Goal: Task Accomplishment & Management: Use online tool/utility

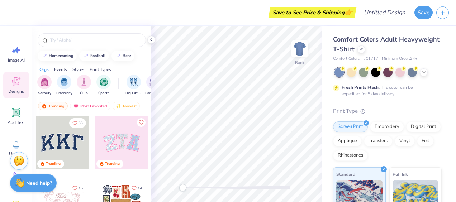
scroll to position [14, 0]
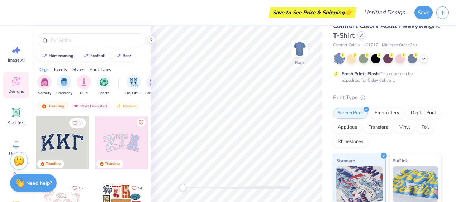
click at [366, 38] on div at bounding box center [362, 35] width 8 height 8
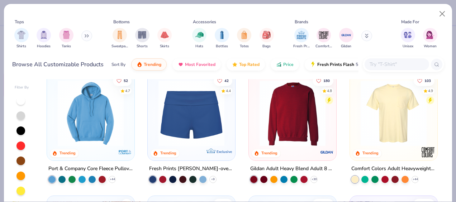
scroll to position [379, 0]
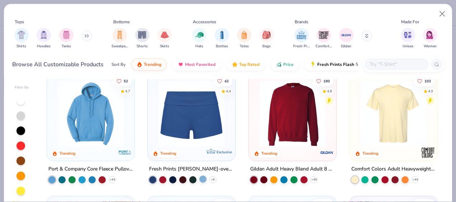
click at [201, 179] on div at bounding box center [203, 179] width 7 height 7
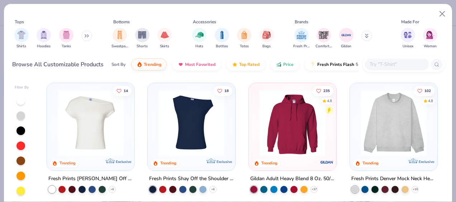
scroll to position [128, 0]
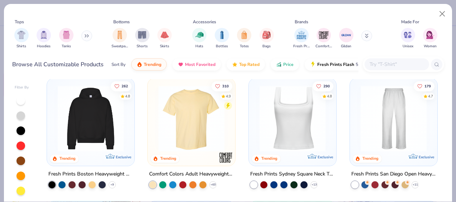
click at [86, 142] on img at bounding box center [90, 119] width 73 height 66
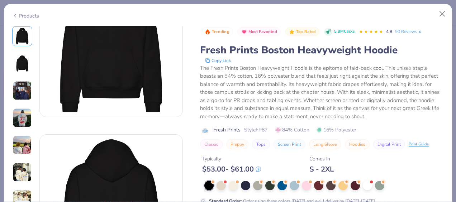
scroll to position [154, 0]
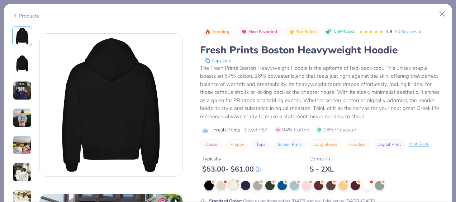
click at [233, 184] on div at bounding box center [233, 184] width 9 height 9
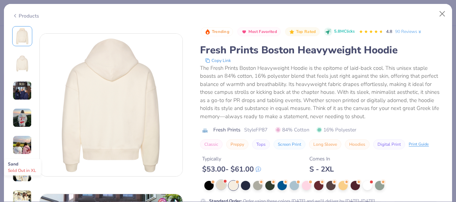
click at [224, 187] on div at bounding box center [221, 184] width 9 height 9
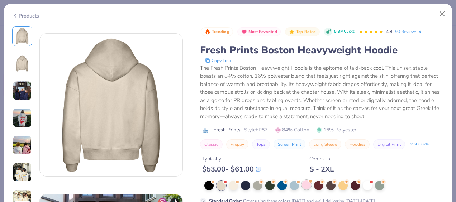
click at [306, 186] on div at bounding box center [306, 184] width 9 height 9
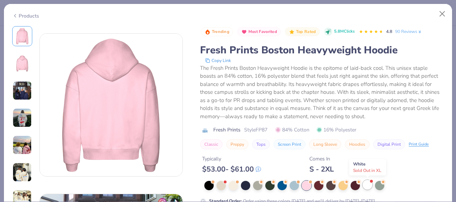
click at [368, 187] on div at bounding box center [367, 184] width 9 height 9
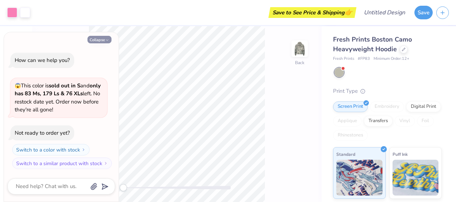
click at [107, 39] on icon "button" at bounding box center [107, 40] width 4 height 4
type textarea "x"
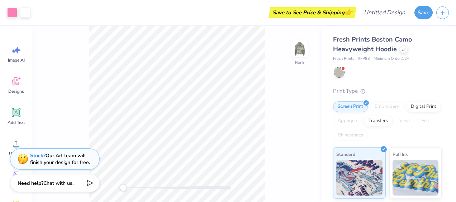
scroll to position [107, 0]
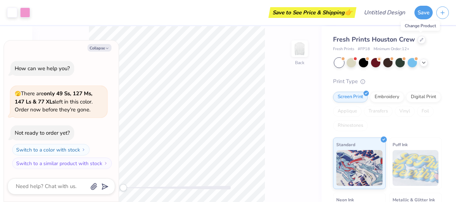
click at [423, 43] on div "Fresh Prints Houston Crew" at bounding box center [387, 40] width 109 height 10
click at [422, 38] on icon at bounding box center [422, 39] width 3 height 3
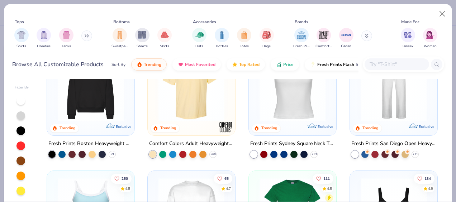
scroll to position [156, 0]
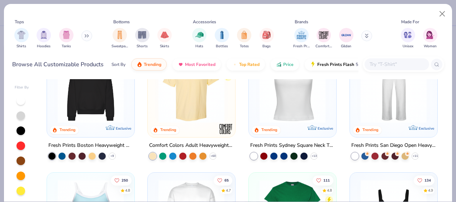
click at [84, 118] on img at bounding box center [90, 90] width 73 height 66
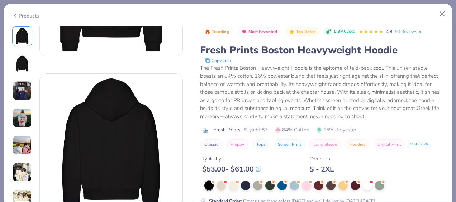
scroll to position [115, 0]
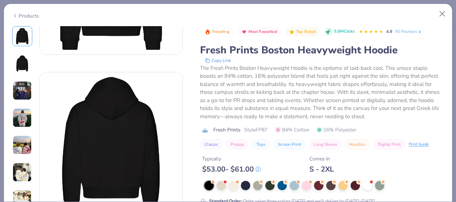
click at [306, 191] on div "Standard Order : Order using these colors today and we'll deliver by Oct 9-12." at bounding box center [322, 192] width 244 height 23
click at [306, 188] on div at bounding box center [306, 184] width 9 height 9
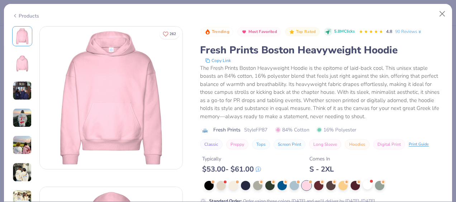
click at [372, 189] on div at bounding box center [367, 184] width 9 height 9
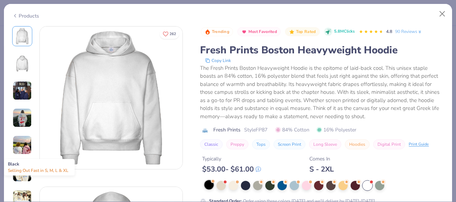
click at [212, 189] on div at bounding box center [209, 184] width 9 height 9
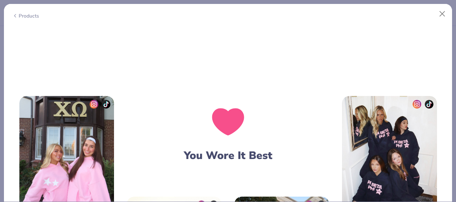
scroll to position [957, 0]
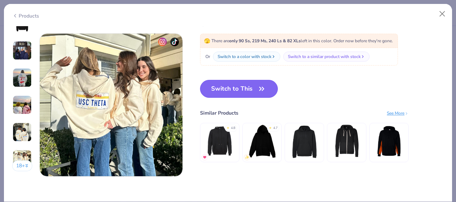
click at [258, 93] on icon "button" at bounding box center [262, 89] width 10 height 10
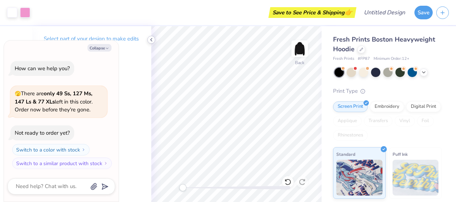
click at [151, 38] on icon at bounding box center [152, 40] width 6 height 6
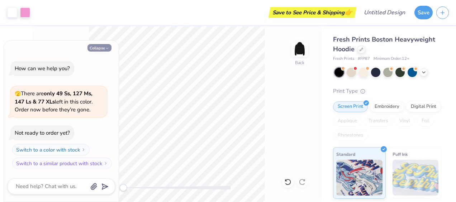
click at [102, 50] on button "Collapse" at bounding box center [100, 48] width 24 height 8
type textarea "x"
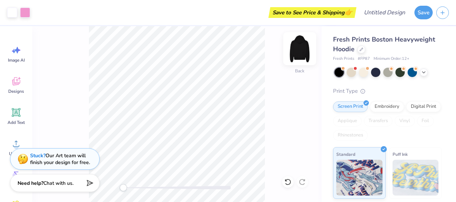
click at [297, 46] on img at bounding box center [300, 48] width 29 height 29
click at [291, 48] on img at bounding box center [300, 48] width 29 height 29
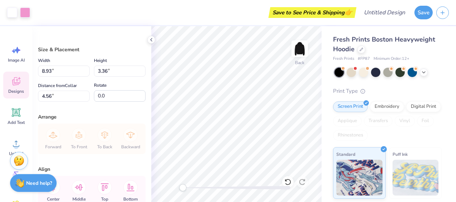
click at [15, 89] on span "Designs" at bounding box center [16, 92] width 16 height 6
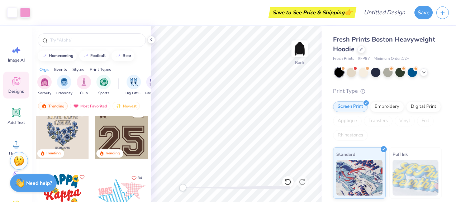
scroll to position [1053, 0]
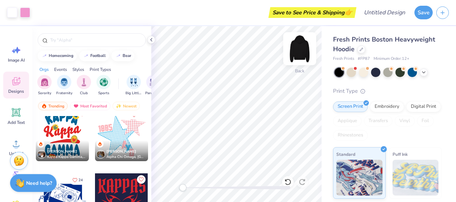
click at [299, 48] on img at bounding box center [300, 48] width 29 height 29
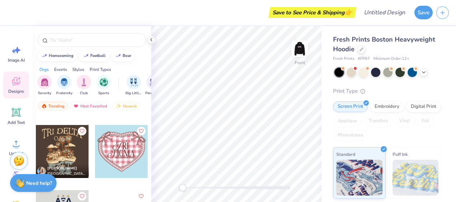
scroll to position [7176, 0]
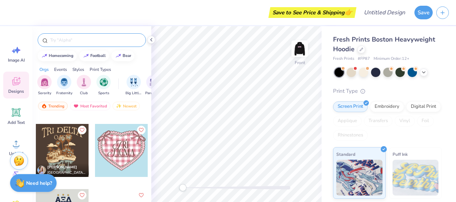
click at [98, 41] on input "text" at bounding box center [96, 40] width 92 height 7
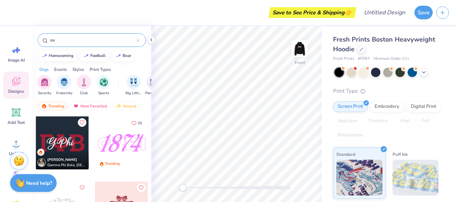
click at [109, 40] on input "ov" at bounding box center [93, 40] width 87 height 7
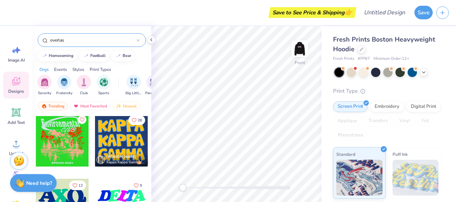
scroll to position [0, 0]
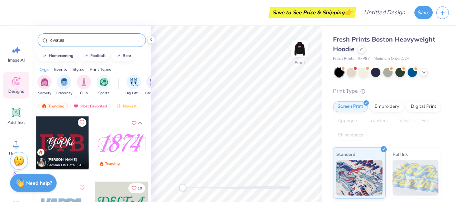
type input "overlas"
click at [116, 145] on div at bounding box center [121, 143] width 53 height 53
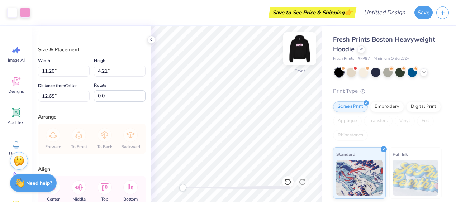
click at [297, 44] on img at bounding box center [300, 48] width 29 height 29
click at [299, 52] on img at bounding box center [300, 48] width 29 height 29
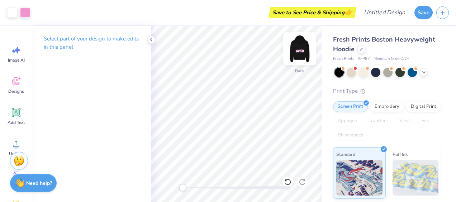
click at [297, 56] on img at bounding box center [300, 48] width 29 height 29
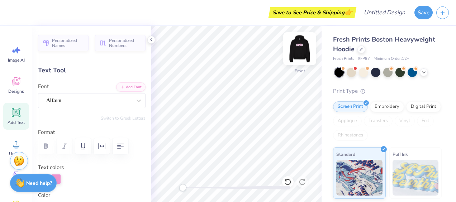
type input "11.20"
type input "3.11"
type input "13.42"
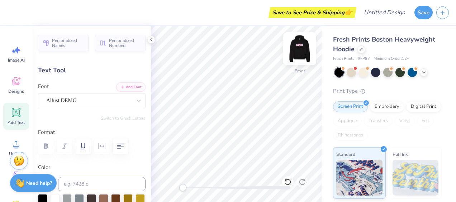
type input "10.22"
type input "4.21"
type input "6.63"
type textarea "1904"
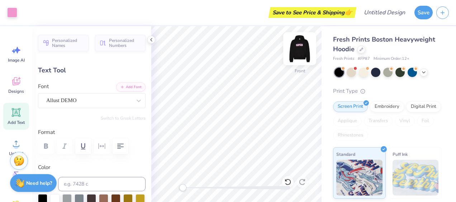
type input "10.25"
type input "16.26"
type textarea "19024"
type input "10.34"
type input "4.23"
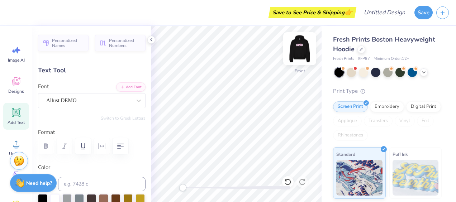
scroll to position [6, 1]
type textarea "1902"
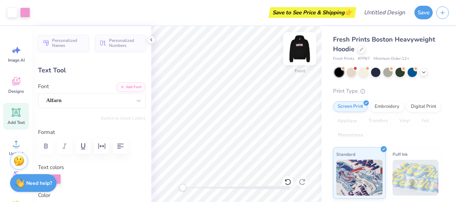
type input "11.20"
type input "3.11"
type input "7.18"
type textarea "Delta Zeta"
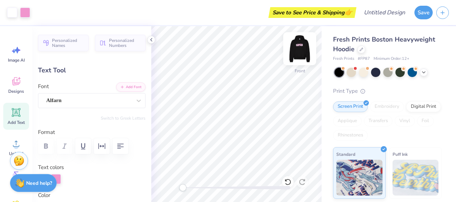
type input "13.65"
type input "7.94"
type input "5.38"
type input "8.61"
type input "5.01"
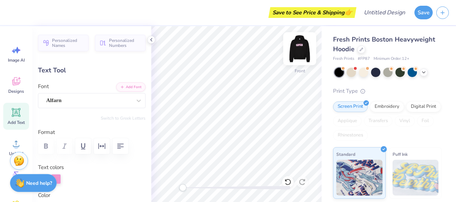
type input "8.31"
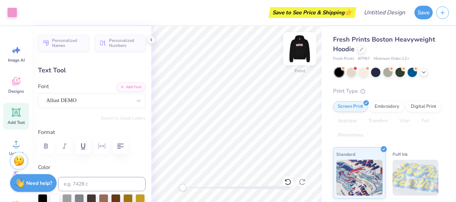
type input "10.25"
type input "4.26"
type input "16.24"
type input "7.22"
type input "3.00"
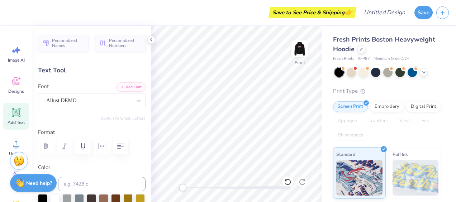
click at [329, 85] on div "Fresh Prints Boston Heavyweight Hoodie Fresh Prints # FP87 Minimum Order: 12 + …" at bounding box center [389, 167] width 135 height 283
type input "8.09"
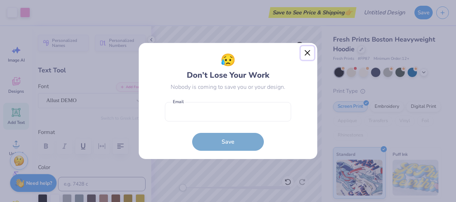
click at [310, 55] on button "Close" at bounding box center [308, 53] width 14 height 14
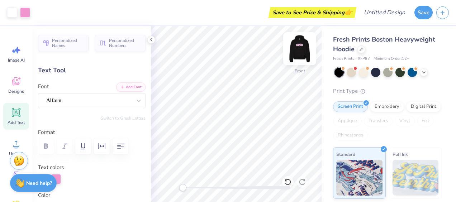
type input "8.61"
type input "5.01"
type input "7.09"
type input "8.91"
type input "5.18"
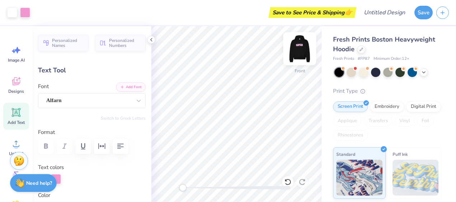
type input "6.91"
type input "9.31"
type input "5.42"
type input "6.68"
type input "7.22"
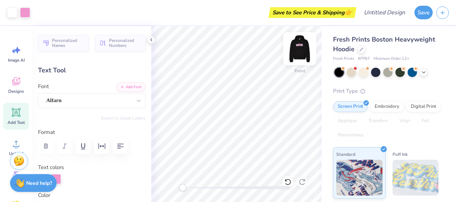
type input "3.00"
type input "19.49"
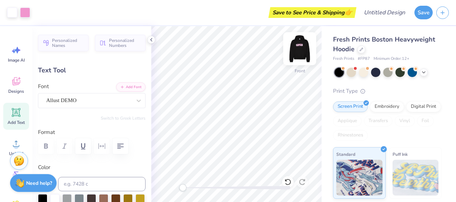
click at [305, 50] on img at bounding box center [300, 48] width 29 height 29
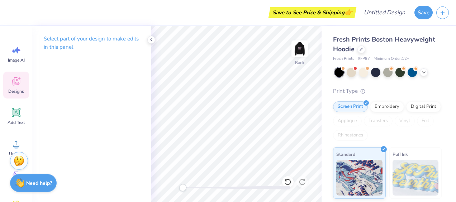
click at [19, 90] on span "Designs" at bounding box center [16, 92] width 16 height 6
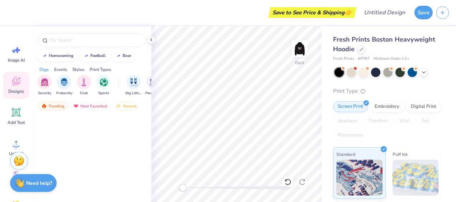
scroll to position [671, 0]
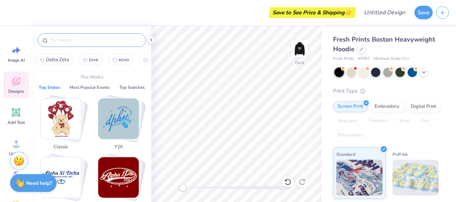
click at [98, 41] on input "text" at bounding box center [96, 40] width 92 height 7
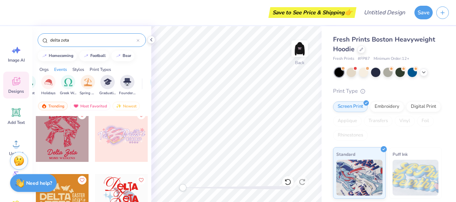
scroll to position [0, 269]
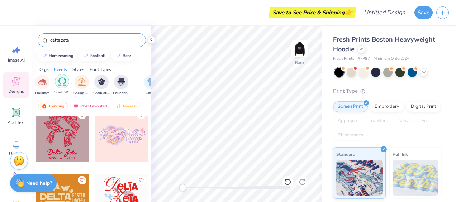
type input "delta zeta"
click at [61, 85] on img "filter for Greek Week" at bounding box center [62, 82] width 8 height 8
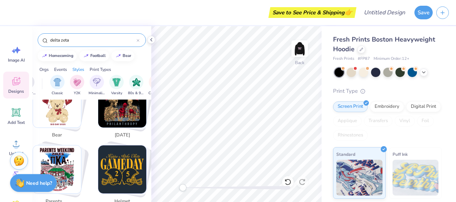
scroll to position [0, 364]
click at [83, 83] on div "filter for Y2K" at bounding box center [76, 81] width 14 height 14
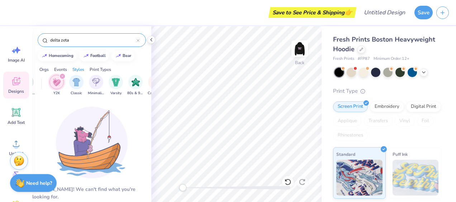
scroll to position [19, 0]
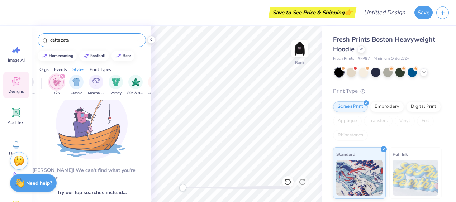
click at [138, 42] on div at bounding box center [138, 40] width 3 height 6
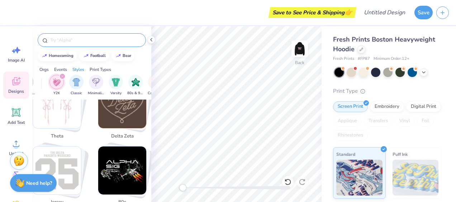
scroll to position [553, 0]
click at [153, 38] on icon at bounding box center [152, 40] width 6 height 6
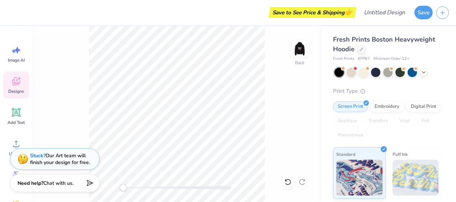
scroll to position [636, 0]
click at [14, 87] on div "Designs" at bounding box center [16, 85] width 26 height 27
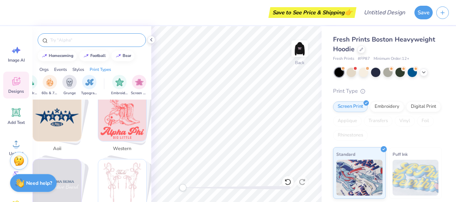
scroll to position [0, 543]
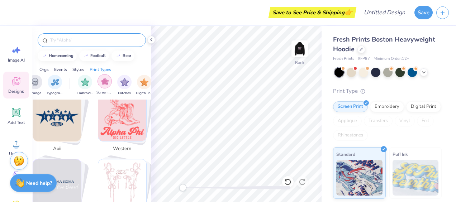
click at [103, 82] on img "filter for Screen Print" at bounding box center [105, 82] width 8 height 8
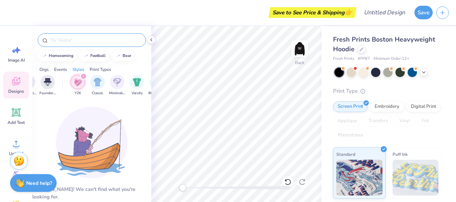
scroll to position [0, 342]
click at [83, 77] on icon "filter for Y2K" at bounding box center [84, 76] width 3 height 3
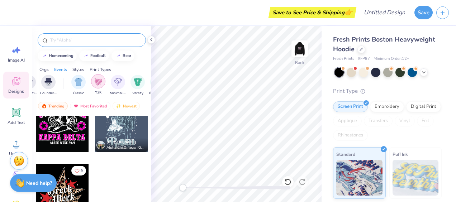
scroll to position [0, 0]
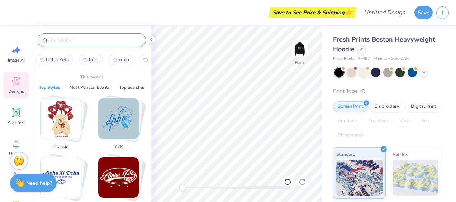
click at [95, 41] on input "text" at bounding box center [96, 40] width 92 height 7
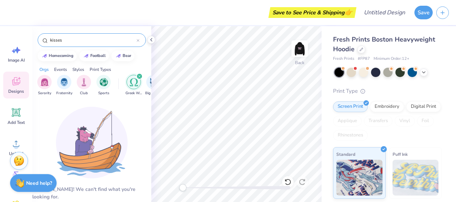
click at [139, 75] on icon "filter for Greek Week" at bounding box center [140, 76] width 2 height 2
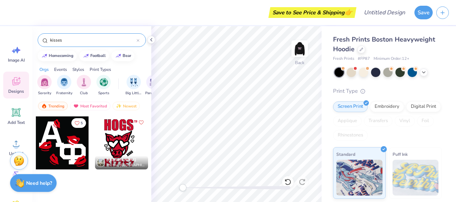
click at [90, 39] on input "kisses" at bounding box center [93, 40] width 87 height 7
type input "kiss"
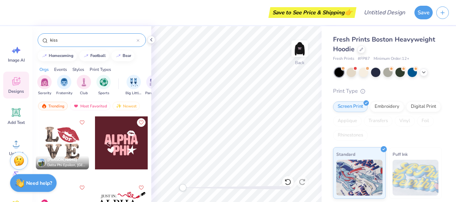
click at [49, 149] on div at bounding box center [62, 143] width 53 height 53
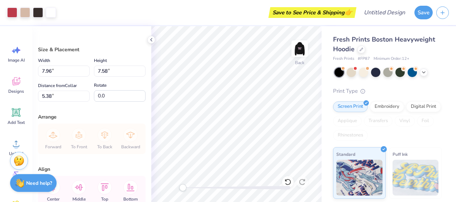
type input "7.96"
type input "7.58"
type input "5.38"
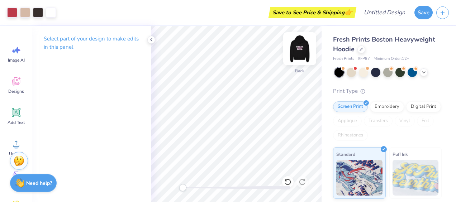
click at [294, 47] on img at bounding box center [300, 48] width 29 height 29
click at [299, 49] on img at bounding box center [300, 48] width 29 height 29
click at [303, 54] on img at bounding box center [300, 48] width 29 height 29
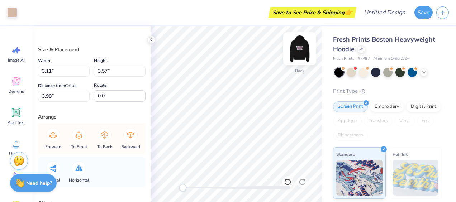
type input "3.12"
type input "3.52"
type input "4.03"
click at [12, 11] on div at bounding box center [12, 12] width 10 height 10
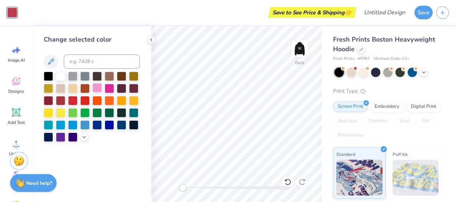
click at [100, 87] on div at bounding box center [97, 87] width 9 height 9
click at [149, 42] on icon at bounding box center [152, 40] width 6 height 6
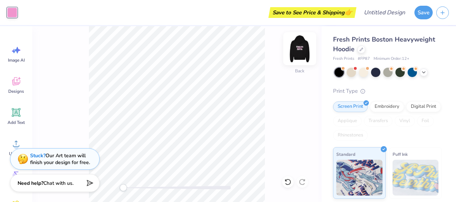
click at [301, 54] on img at bounding box center [300, 48] width 29 height 29
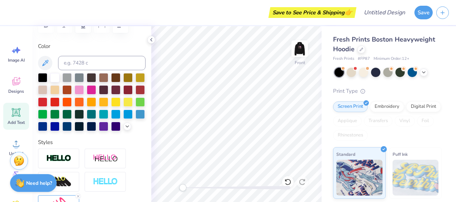
scroll to position [120, 0]
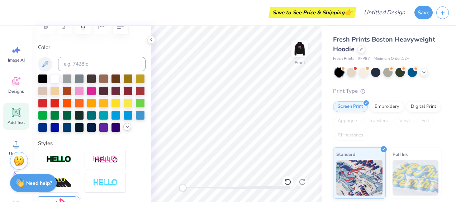
click at [126, 128] on polyline at bounding box center [127, 126] width 3 height 1
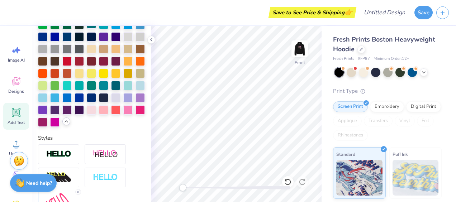
scroll to position [211, 0]
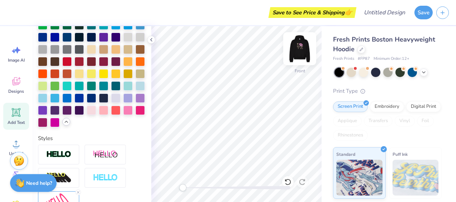
click at [303, 45] on img at bounding box center [300, 48] width 29 height 29
type input "7.06"
type input "2.93"
type input "8.83"
click at [298, 52] on img at bounding box center [300, 48] width 29 height 29
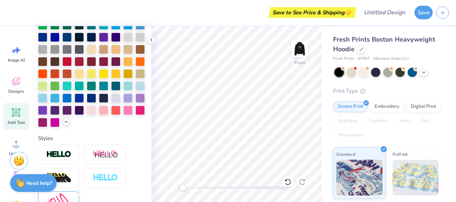
type input "7.22"
type input "3.00"
type input "9.17"
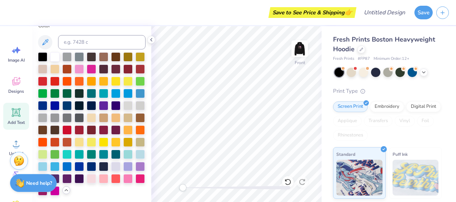
scroll to position [142, 0]
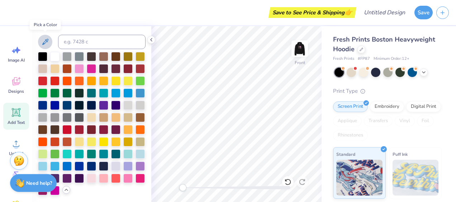
click at [47, 39] on icon at bounding box center [45, 42] width 6 height 6
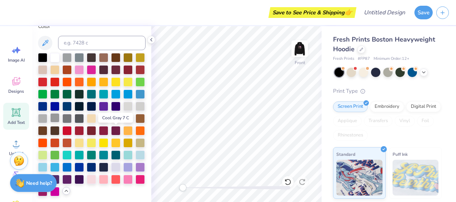
scroll to position [127, 0]
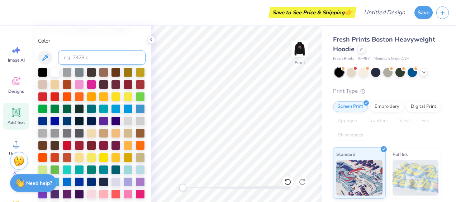
drag, startPoint x: 74, startPoint y: 58, endPoint x: 92, endPoint y: 61, distance: 18.9
click at [92, 61] on input at bounding box center [102, 58] width 88 height 14
click at [44, 48] on div "Color" at bounding box center [92, 124] width 108 height 174
click at [44, 55] on icon at bounding box center [45, 57] width 9 height 9
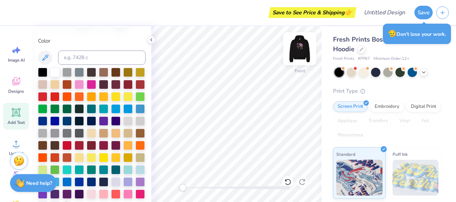
click at [298, 47] on img at bounding box center [300, 48] width 29 height 29
type input "7.06"
type input "2.93"
type input "8.83"
type input "7.22"
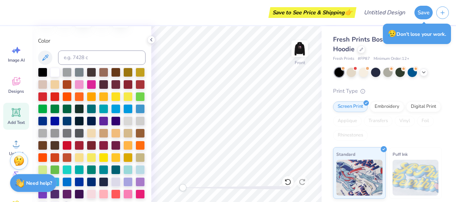
type input "3.00"
type input "9.17"
click at [302, 48] on img at bounding box center [300, 48] width 29 height 29
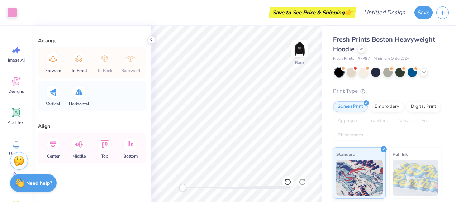
scroll to position [0, 0]
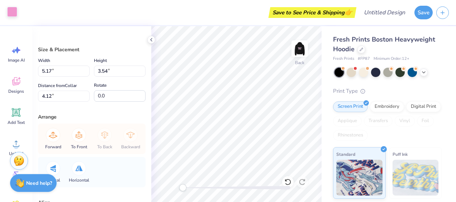
click at [14, 9] on div at bounding box center [12, 12] width 10 height 10
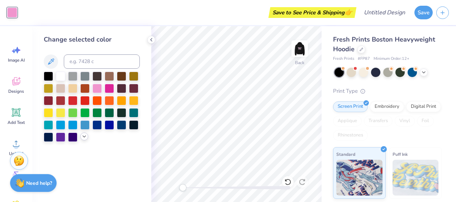
click at [83, 138] on icon at bounding box center [84, 137] width 6 height 6
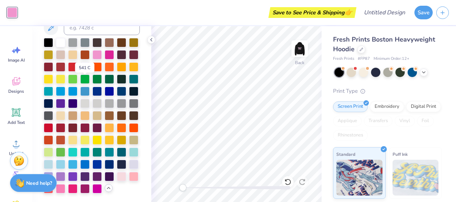
scroll to position [55, 0]
click at [65, 184] on div at bounding box center [60, 188] width 9 height 9
click at [129, 181] on div at bounding box center [133, 176] width 9 height 9
click at [117, 181] on div at bounding box center [121, 176] width 9 height 9
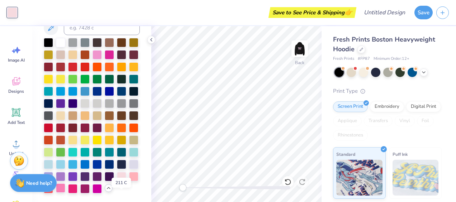
click at [65, 193] on div at bounding box center [60, 188] width 9 height 9
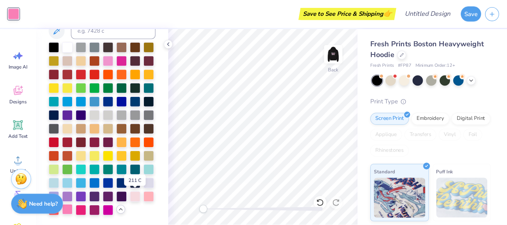
scroll to position [0, 0]
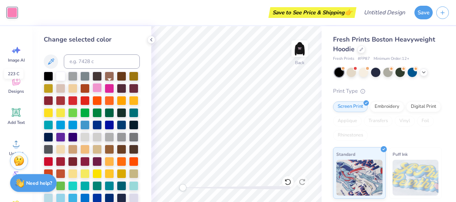
click at [102, 90] on div at bounding box center [97, 87] width 9 height 9
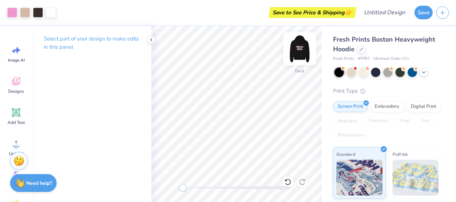
click at [301, 52] on img at bounding box center [300, 48] width 29 height 29
click at [300, 51] on img at bounding box center [300, 48] width 29 height 29
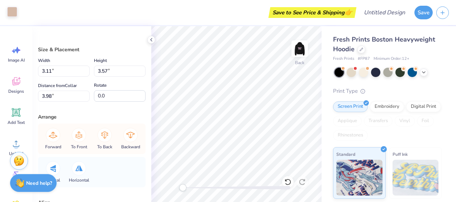
click at [10, 9] on div at bounding box center [12, 12] width 10 height 10
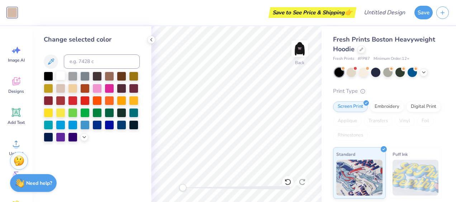
click at [61, 80] on div at bounding box center [60, 75] width 9 height 9
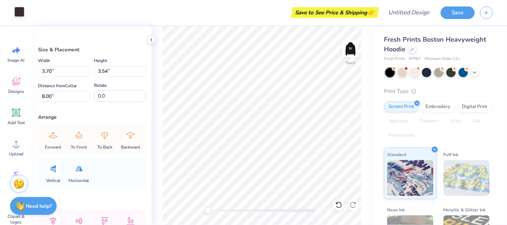
click at [18, 14] on div at bounding box center [19, 12] width 10 height 10
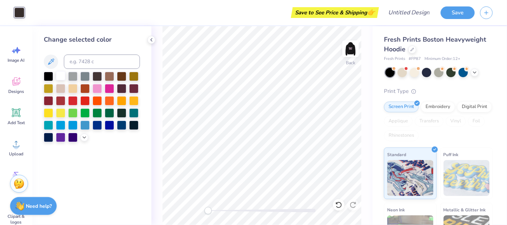
click at [60, 76] on div at bounding box center [60, 75] width 9 height 9
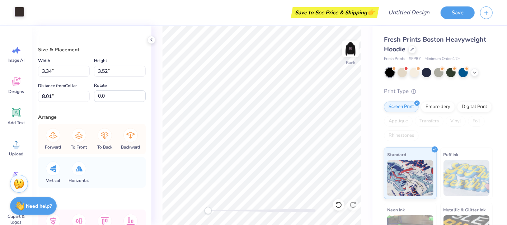
click at [17, 14] on div at bounding box center [19, 12] width 10 height 10
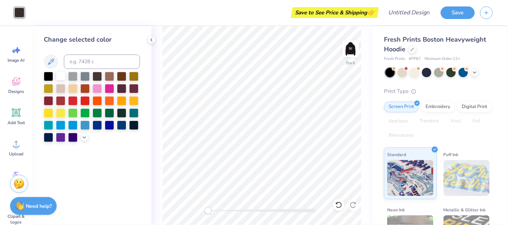
click at [57, 77] on div at bounding box center [60, 75] width 9 height 9
click at [151, 37] on icon at bounding box center [152, 40] width 6 height 6
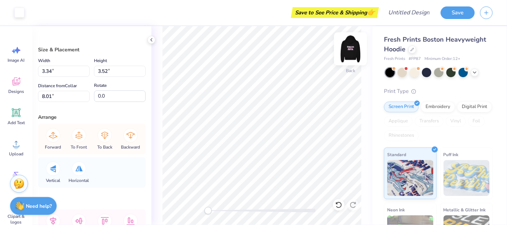
type input "3.12"
type input "4.03"
type input "3.70"
type input "3.54"
type input "8.00"
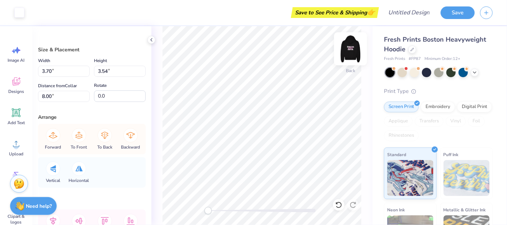
type input "3.79"
type input "3.59"
type input "7.97"
click at [20, 7] on div at bounding box center [19, 12] width 10 height 10
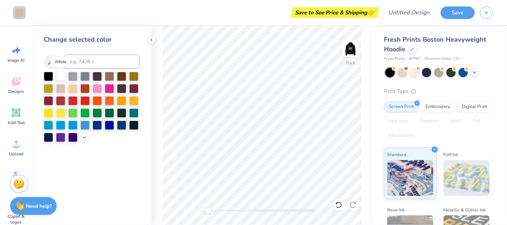
click at [61, 78] on div at bounding box center [60, 75] width 9 height 9
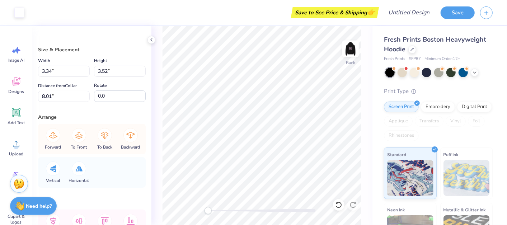
type input "3.44"
type input "3.61"
type input "7.95"
click at [18, 12] on div at bounding box center [19, 12] width 10 height 10
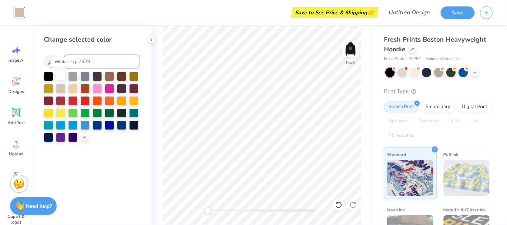
click at [63, 72] on div at bounding box center [60, 75] width 9 height 9
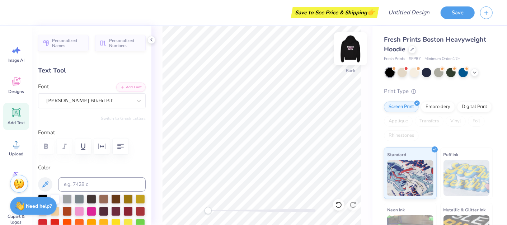
scroll to position [6, 1]
type textarea "S"
type textarea "DZ"
type input "0.0"
click at [352, 49] on img at bounding box center [350, 48] width 29 height 29
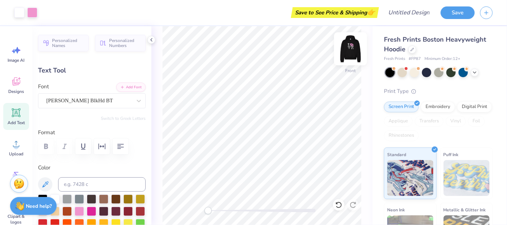
type input "9.31"
type input "5.42"
type input "7.96"
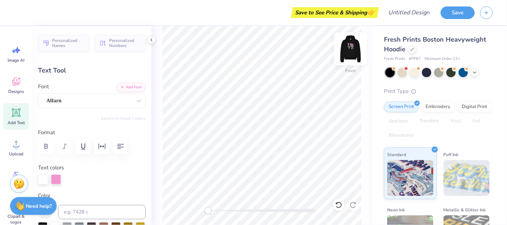
type input "8.45"
type input "4.92"
type input "8.46"
type input "7.22"
type input "3.00"
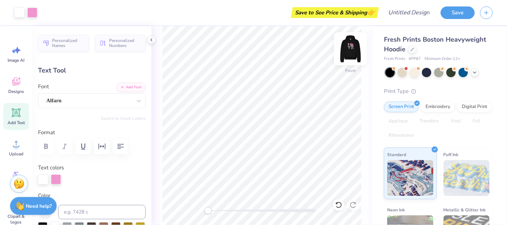
type input "9.17"
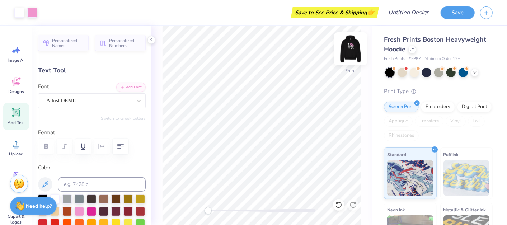
click at [356, 49] on img at bounding box center [350, 48] width 29 height 29
click at [351, 48] on img at bounding box center [350, 48] width 29 height 29
type input "8.45"
type input "4.92"
type input "8.46"
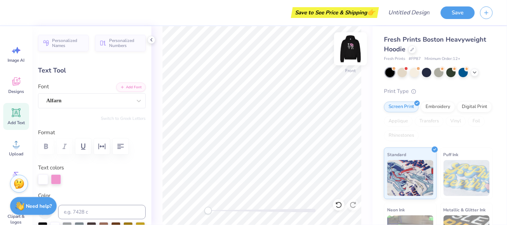
click at [351, 52] on img at bounding box center [350, 48] width 29 height 29
type input "8.26"
type input "4.80"
type input "8.14"
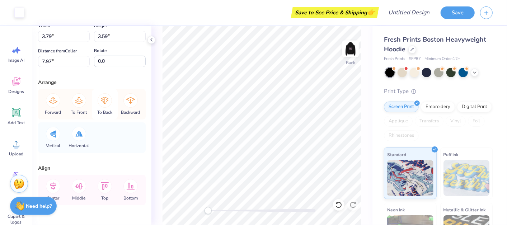
scroll to position [35, 0]
click at [153, 37] on icon at bounding box center [152, 40] width 6 height 6
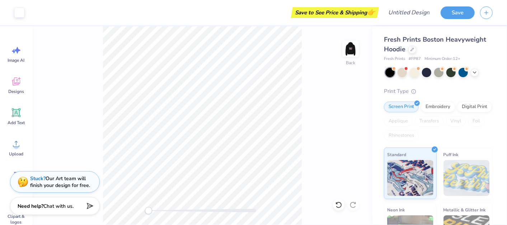
scroll to position [50, 0]
type input "3.11"
type input "3.57"
type input "3.98"
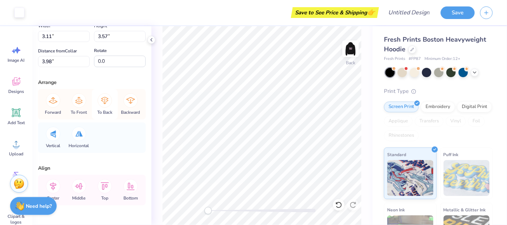
scroll to position [0, 0]
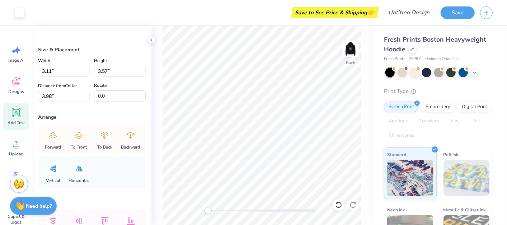
click at [21, 122] on span "Add Text" at bounding box center [16, 123] width 17 height 6
click at [349, 47] on img at bounding box center [350, 48] width 29 height 29
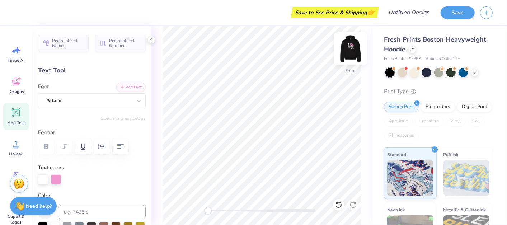
scroll to position [6, 1]
type input "7.22"
type input "3.00"
type input "9.42"
type input "8.45"
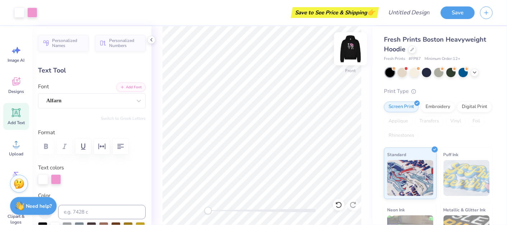
type input "4.92"
type input "8.46"
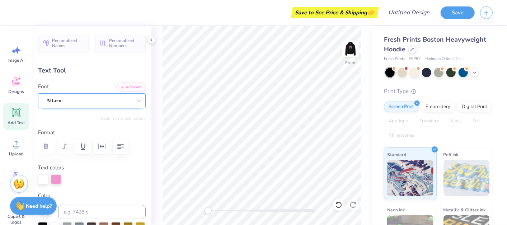
click at [86, 97] on div "Alfarn" at bounding box center [89, 100] width 87 height 11
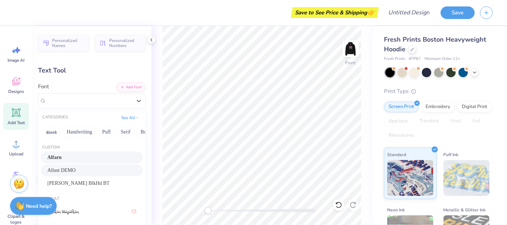
scroll to position [20, 0]
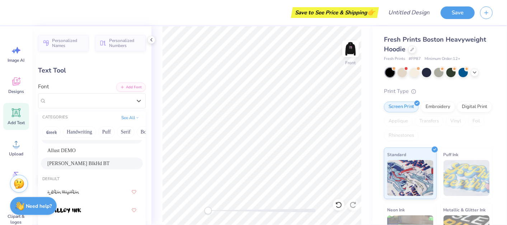
click at [94, 159] on div "Cooper BlkHd BT" at bounding box center [92, 164] width 102 height 12
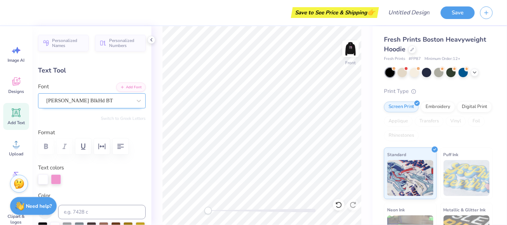
click at [91, 100] on div "Cooper BlkHd BT" at bounding box center [89, 100] width 87 height 11
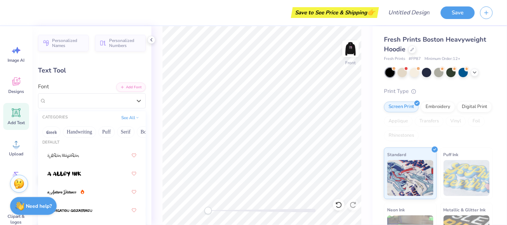
scroll to position [0, 0]
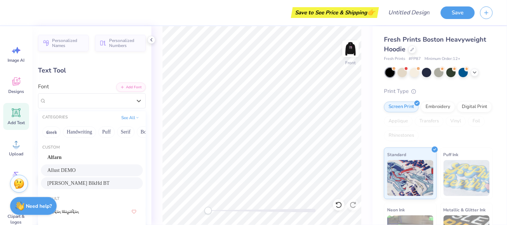
click at [84, 167] on div "Allust DEMO" at bounding box center [91, 171] width 89 height 8
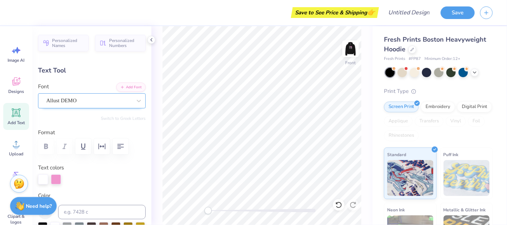
click at [86, 104] on div at bounding box center [88, 101] width 85 height 10
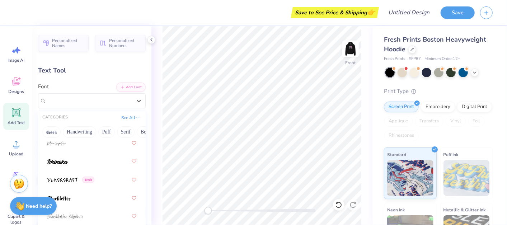
scroll to position [489, 0]
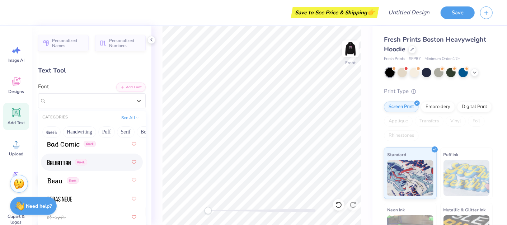
click at [73, 163] on div "Greek" at bounding box center [67, 163] width 40 height 8
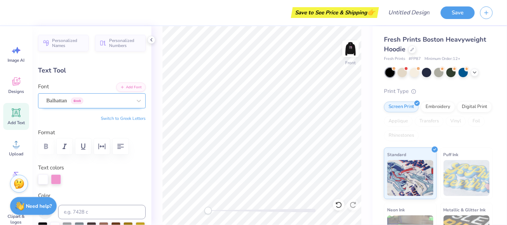
click at [72, 100] on div "Balhattan Greek" at bounding box center [89, 100] width 87 height 11
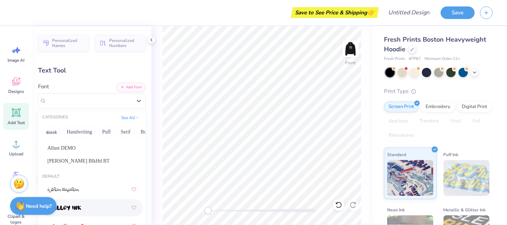
scroll to position [23, 0]
click at [80, 164] on span "Cooper BlkHd BT" at bounding box center [78, 161] width 62 height 8
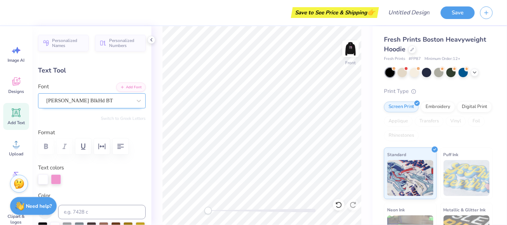
click at [115, 103] on div "Cooper BlkHd BT" at bounding box center [89, 100] width 87 height 11
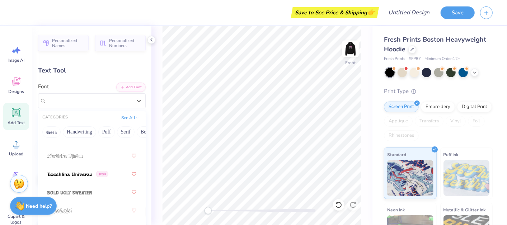
scroll to position [632, 0]
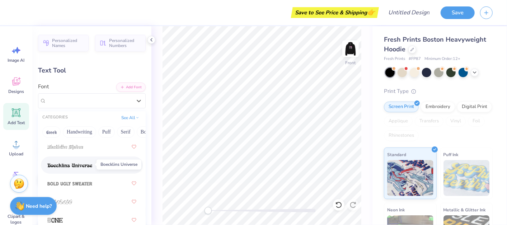
click at [84, 168] on span at bounding box center [69, 165] width 45 height 8
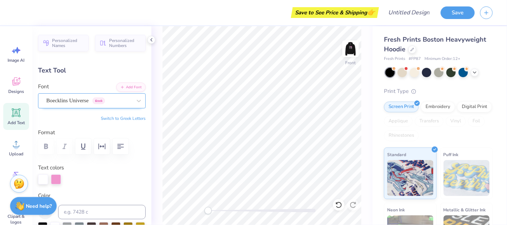
click at [86, 100] on div "Boecklins Universe Greek" at bounding box center [89, 100] width 87 height 11
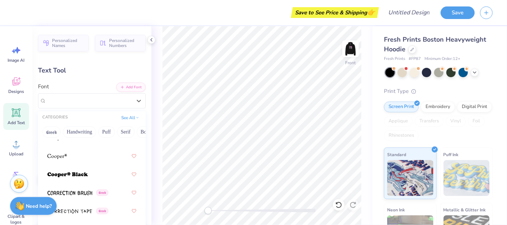
scroll to position [1593, 0]
click at [96, 175] on div at bounding box center [91, 174] width 89 height 13
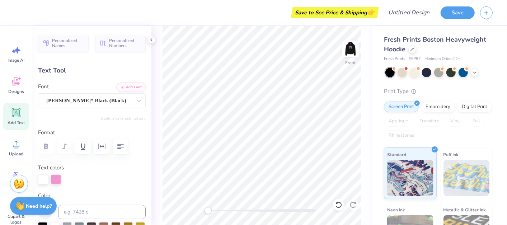
type input "8.37"
type input "5.82"
type input "7.62"
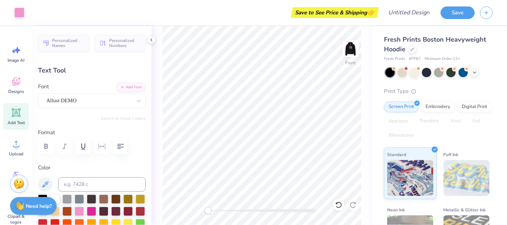
type input "7.22"
type input "3.00"
type input "15.40"
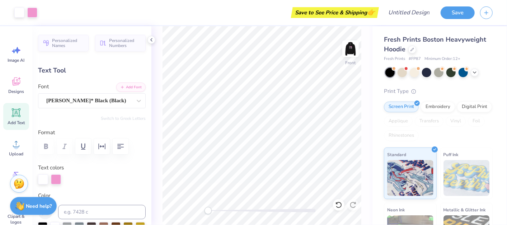
type input "8.37"
type input "5.82"
type input "8.30"
click at [108, 100] on div "Cooper* Black (Black)" at bounding box center [89, 100] width 87 height 11
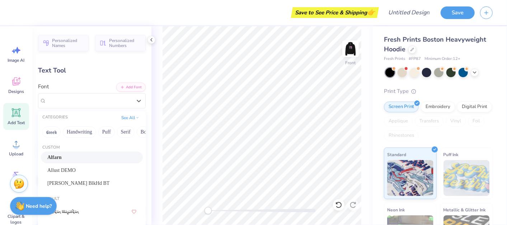
click at [82, 157] on div "Alfarn" at bounding box center [91, 158] width 89 height 8
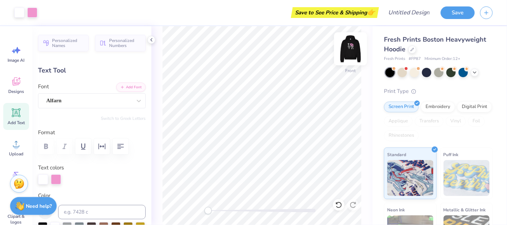
click at [355, 50] on img at bounding box center [350, 48] width 29 height 29
click at [14, 117] on icon at bounding box center [16, 112] width 11 height 11
type input "7.05"
type input "2.04"
type input "5.73"
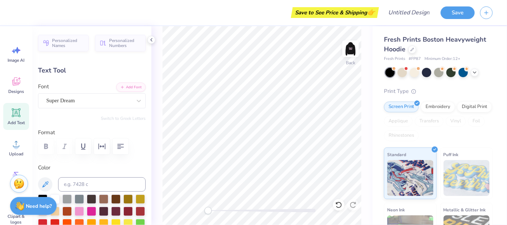
scroll to position [6, 1]
type textarea "L"
click at [70, 95] on div "Super Dream" at bounding box center [89, 100] width 87 height 11
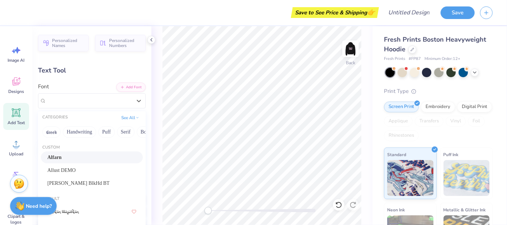
click at [80, 156] on div "Alfarn" at bounding box center [91, 158] width 89 height 8
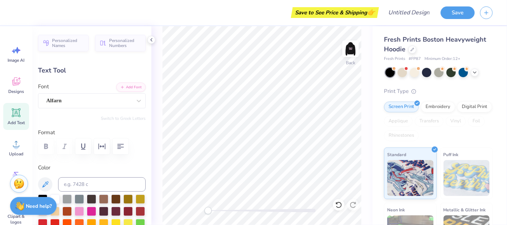
scroll to position [6, 0]
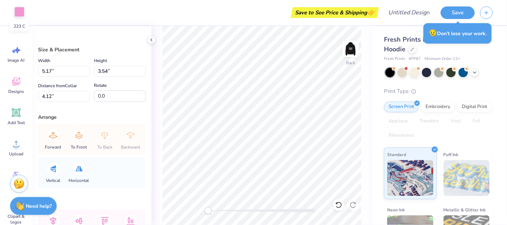
click at [16, 13] on div at bounding box center [19, 12] width 10 height 10
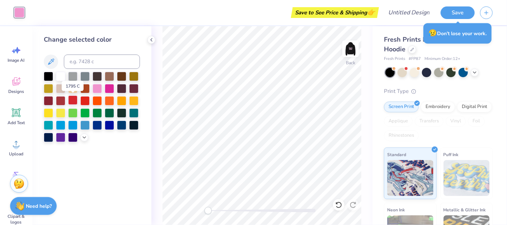
click at [74, 100] on div at bounding box center [72, 99] width 9 height 9
click at [18, 13] on div at bounding box center [19, 13] width 10 height 10
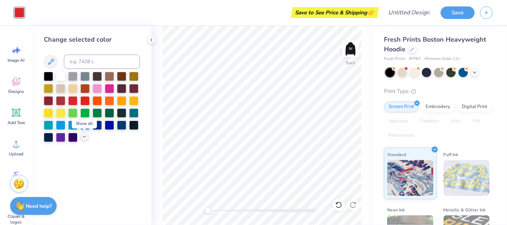
click at [81, 138] on icon at bounding box center [84, 137] width 6 height 6
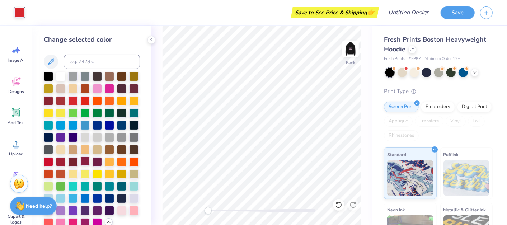
scroll to position [35, 0]
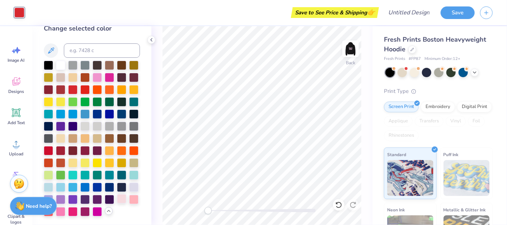
click at [117, 199] on div at bounding box center [121, 198] width 9 height 9
click at [65, 202] on div at bounding box center [60, 210] width 9 height 9
click at [129, 199] on div at bounding box center [133, 198] width 9 height 9
click at [65, 202] on div at bounding box center [60, 210] width 9 height 9
click at [53, 202] on div at bounding box center [48, 210] width 9 height 9
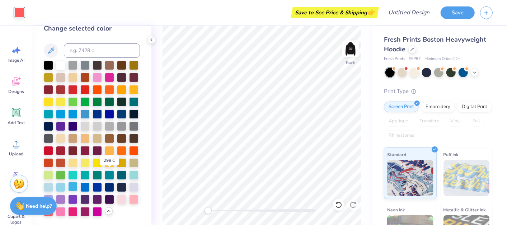
scroll to position [0, 0]
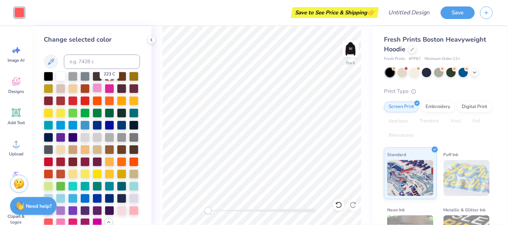
click at [102, 88] on div at bounding box center [97, 87] width 9 height 9
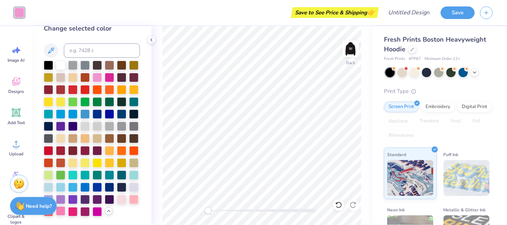
click at [65, 202] on div at bounding box center [60, 210] width 9 height 9
click at [48, 202] on div "Need help? Chat with us." at bounding box center [33, 205] width 47 height 18
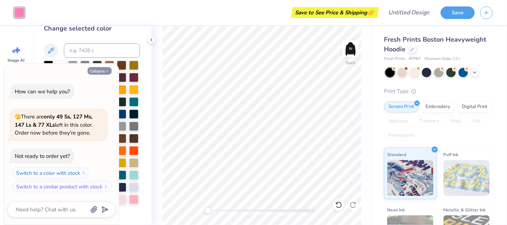
click at [97, 72] on button "Collapse" at bounding box center [100, 71] width 24 height 8
type textarea "x"
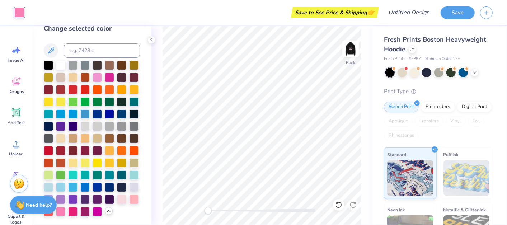
click at [51, 202] on div "Need help? Chat with us." at bounding box center [33, 206] width 47 height 18
click at [68, 202] on div at bounding box center [72, 210] width 9 height 9
click at [65, 202] on div at bounding box center [60, 210] width 9 height 9
click at [90, 84] on div at bounding box center [84, 88] width 9 height 9
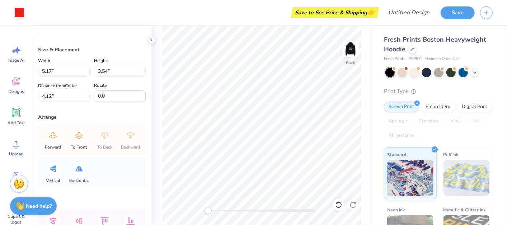
click at [19, 18] on div "Art colors" at bounding box center [12, 12] width 24 height 25
click at [19, 12] on div at bounding box center [19, 12] width 10 height 10
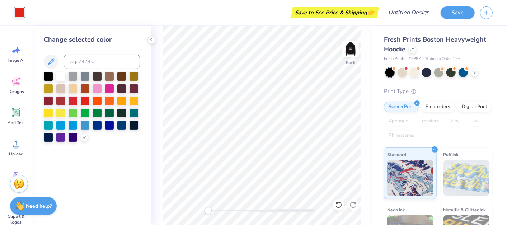
click at [86, 141] on div at bounding box center [92, 107] width 96 height 70
click at [84, 137] on icon at bounding box center [84, 137] width 6 height 6
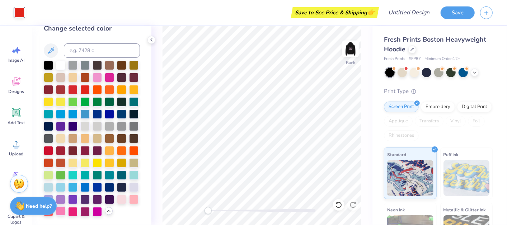
click at [65, 202] on div at bounding box center [60, 210] width 9 height 9
click at [102, 72] on div at bounding box center [97, 76] width 9 height 9
click at [65, 202] on div at bounding box center [60, 210] width 9 height 9
click at [114, 72] on div at bounding box center [109, 76] width 9 height 9
click at [65, 202] on div at bounding box center [60, 210] width 9 height 9
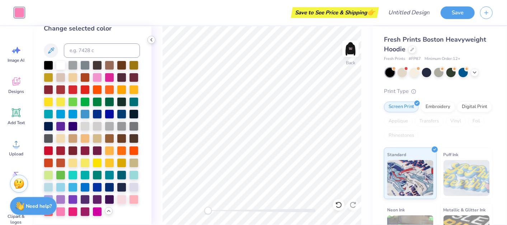
click at [149, 39] on icon at bounding box center [152, 40] width 6 height 6
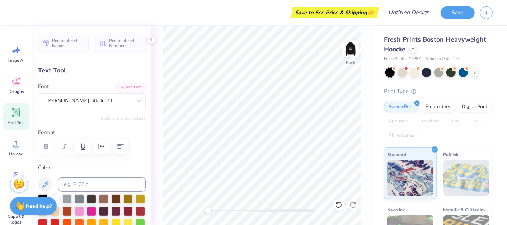
scroll to position [6, 1]
click at [161, 154] on div "Back" at bounding box center [261, 125] width 221 height 199
type input "0.0"
type input "6.75"
type input "0.0"
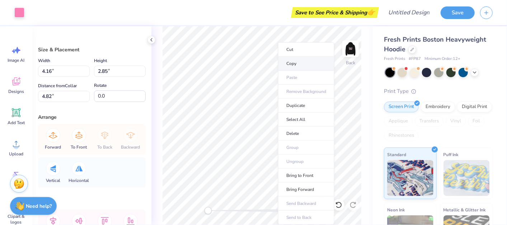
click at [311, 64] on li "Copy" at bounding box center [306, 64] width 56 height 14
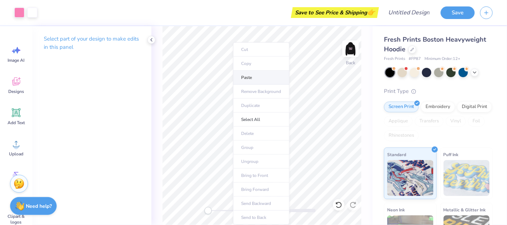
click at [250, 76] on li "Paste" at bounding box center [261, 78] width 56 height 14
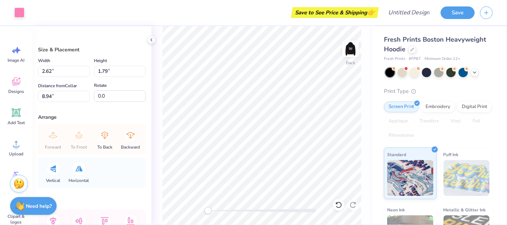
type input "2.62"
type input "1.79"
type input "8.94"
type input "-32.4"
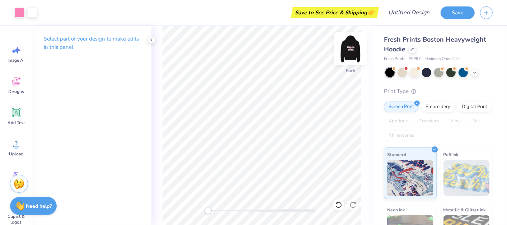
click at [352, 50] on img at bounding box center [350, 48] width 29 height 29
click at [353, 46] on img at bounding box center [350, 48] width 29 height 29
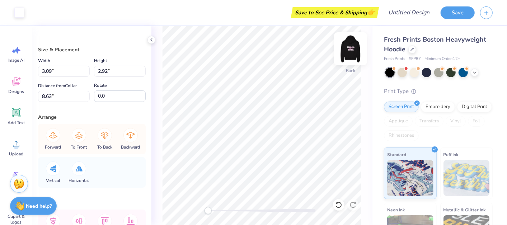
type input "2.57"
type input "2.69"
type input "8.86"
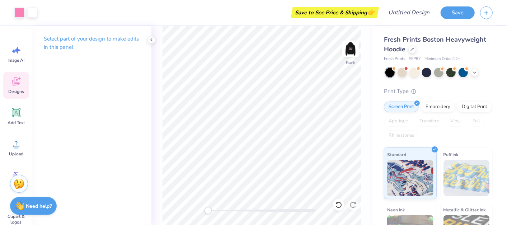
click at [27, 92] on div "Designs" at bounding box center [16, 85] width 26 height 27
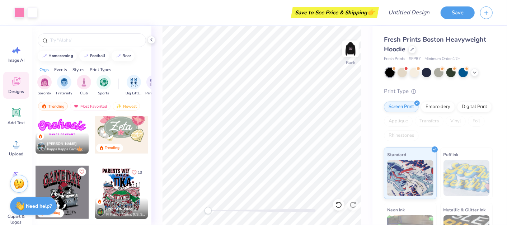
scroll to position [409, 0]
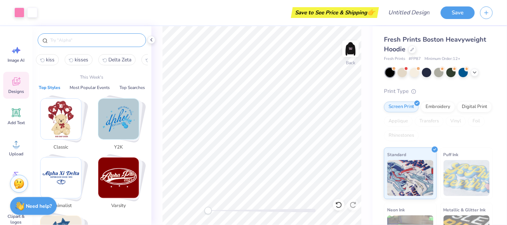
click at [123, 37] on input "text" at bounding box center [96, 40] width 92 height 7
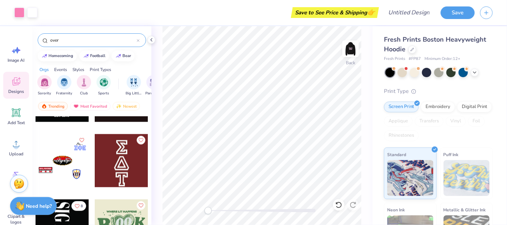
scroll to position [2281, 0]
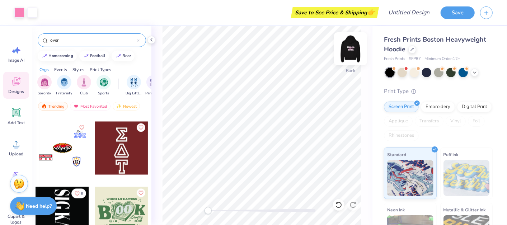
type input "over"
click at [348, 47] on img at bounding box center [350, 48] width 29 height 29
click at [355, 54] on img at bounding box center [350, 48] width 29 height 29
click at [356, 56] on img at bounding box center [350, 49] width 14 height 14
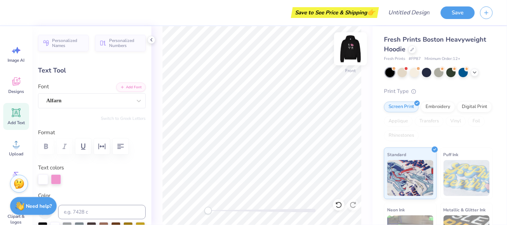
type input "6.50"
type input "3.78"
type input "10.27"
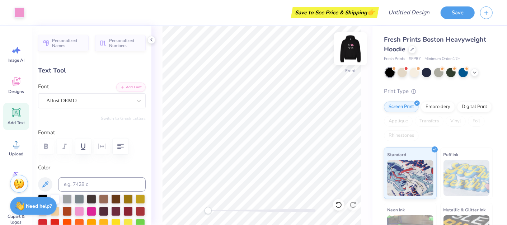
type input "7.22"
type input "3.00"
type input "9.71"
type input "5.83"
type input "2.42"
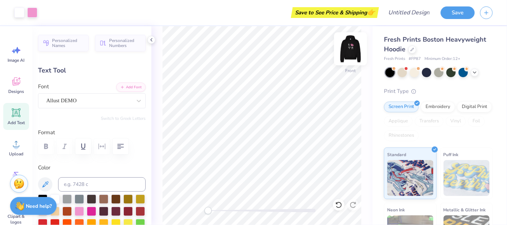
type input "10.29"
click at [141, 99] on div "Personalized Names Personalized Numbers Text Tool Add Font Font Allust DEMO Swi…" at bounding box center [91, 125] width 119 height 199
click at [358, 48] on img at bounding box center [350, 48] width 29 height 29
click at [357, 47] on img at bounding box center [350, 48] width 29 height 29
type input "6.50"
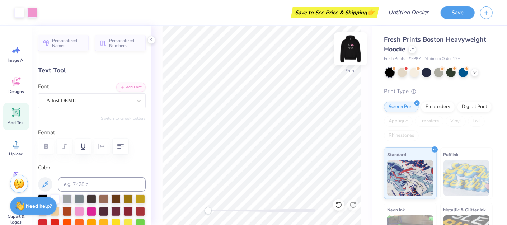
type input "3.78"
type input "18.98"
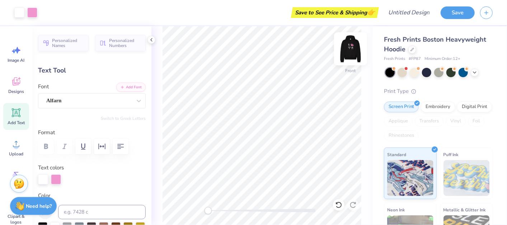
type input "5.83"
type input "2.42"
type input "19.66"
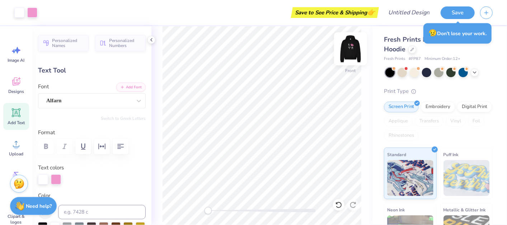
type input "6.50"
type input "3.78"
type input "18.98"
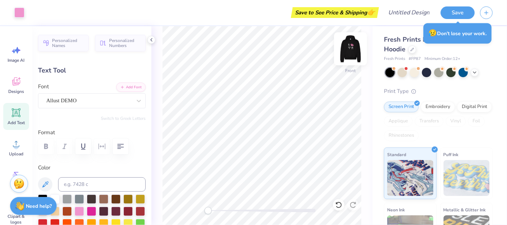
type input "5.83"
type input "2.42"
type input "19.66"
click at [352, 52] on img at bounding box center [350, 48] width 29 height 29
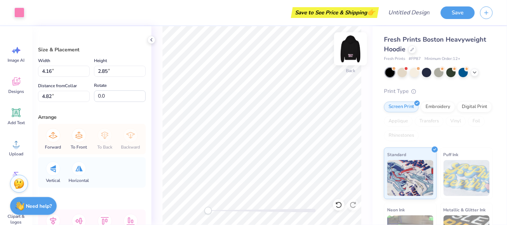
click at [353, 48] on img at bounding box center [350, 48] width 29 height 29
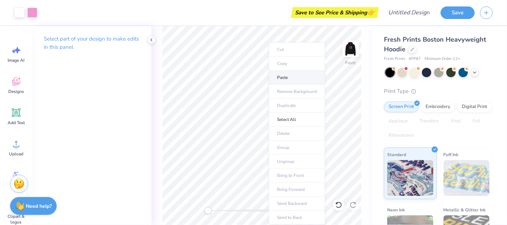
click at [294, 76] on li "Paste" at bounding box center [297, 78] width 56 height 14
click at [297, 79] on li "Paste" at bounding box center [309, 78] width 56 height 14
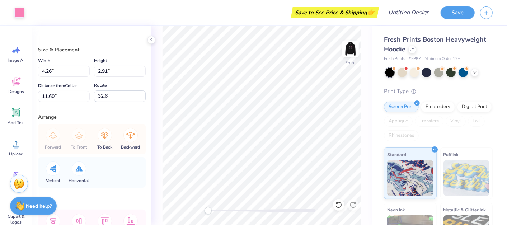
type input "-61.0"
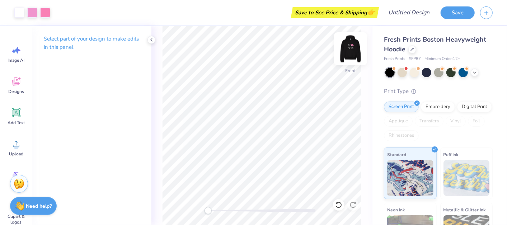
click at [347, 53] on img at bounding box center [350, 48] width 29 height 29
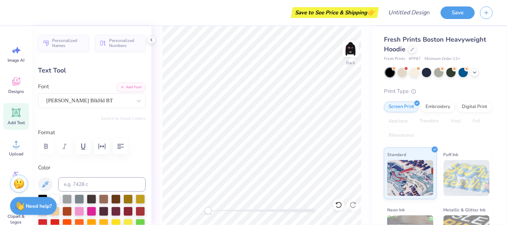
type input "0.0"
type input "6.75"
type input "0.0"
type input "6.13"
type input "0.0"
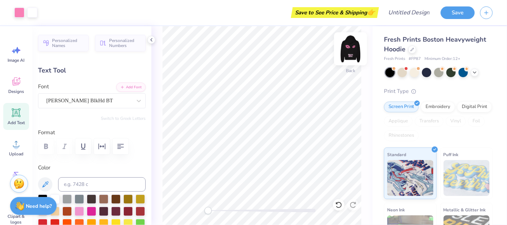
click at [354, 47] on img at bounding box center [350, 48] width 29 height 29
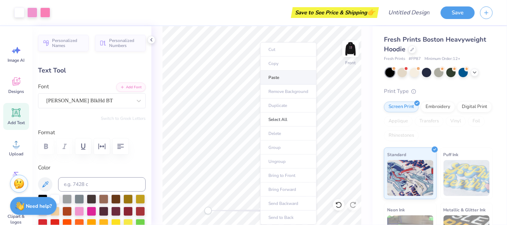
click at [288, 74] on li "Paste" at bounding box center [288, 78] width 56 height 14
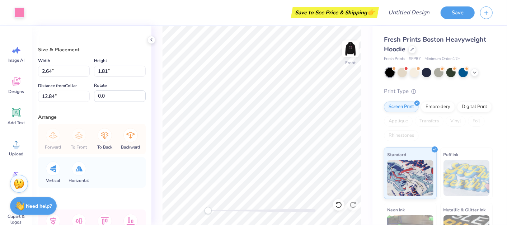
type input "2.64"
type input "1.81"
type input "12.84"
type input "6.46"
type input "4.42"
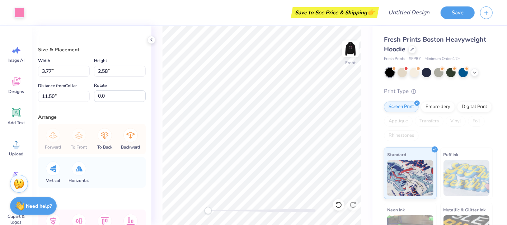
type input "6.63"
type input "-60.5"
type input "6.15"
type input "4.66"
type input "6.58"
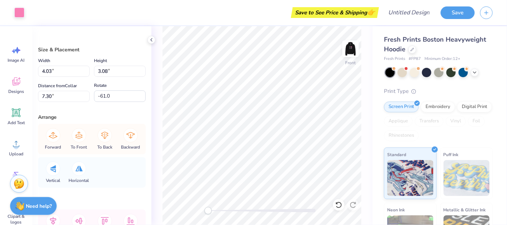
type input "-60.5"
type input "-28.8"
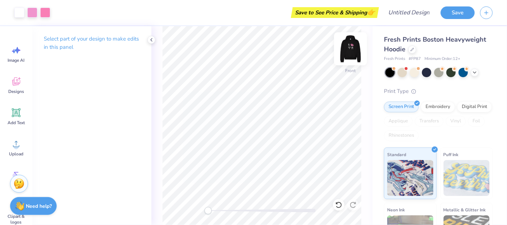
click at [350, 49] on img at bounding box center [350, 48] width 29 height 29
click at [361, 47] on img at bounding box center [350, 48] width 29 height 29
click at [351, 48] on img at bounding box center [350, 48] width 29 height 29
click at [352, 52] on img at bounding box center [350, 48] width 29 height 29
click at [153, 38] on icon at bounding box center [152, 40] width 6 height 6
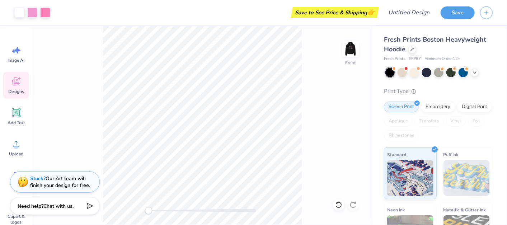
click at [15, 92] on span "Designs" at bounding box center [16, 92] width 16 height 6
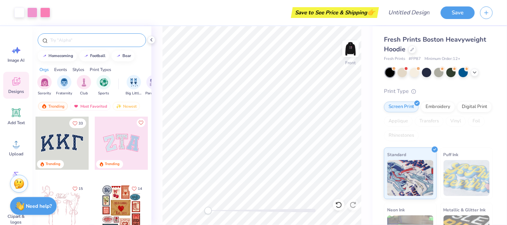
click at [108, 41] on input "text" at bounding box center [96, 40] width 92 height 7
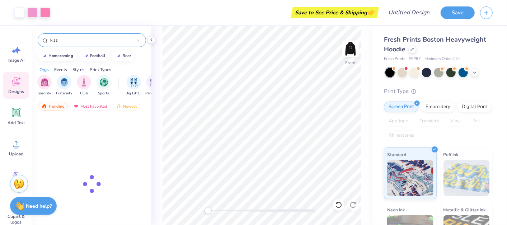
type input "kiss"
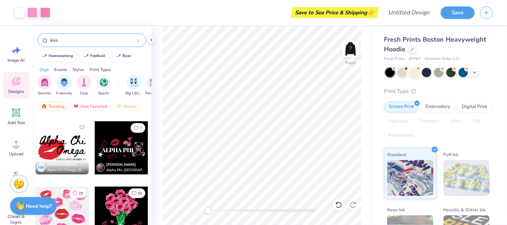
scroll to position [126, 0]
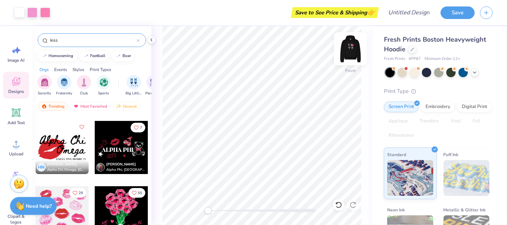
click at [342, 50] on img at bounding box center [350, 48] width 29 height 29
click at [131, 151] on div at bounding box center [121, 147] width 53 height 53
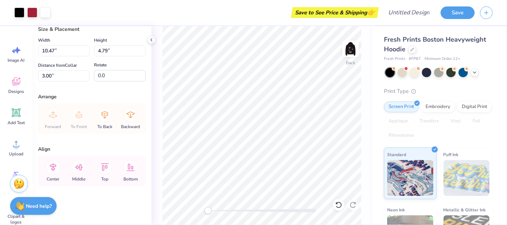
scroll to position [0, 0]
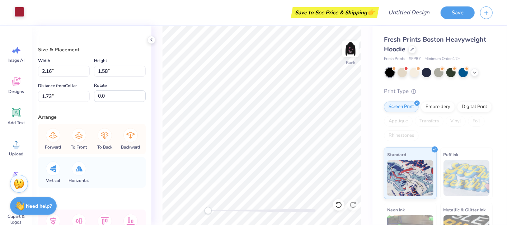
click at [19, 11] on div at bounding box center [19, 12] width 10 height 10
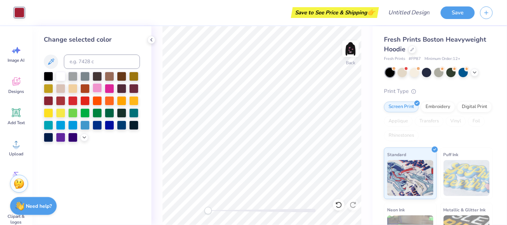
click at [99, 85] on div at bounding box center [97, 87] width 9 height 9
click at [85, 136] on polyline at bounding box center [84, 136] width 3 height 1
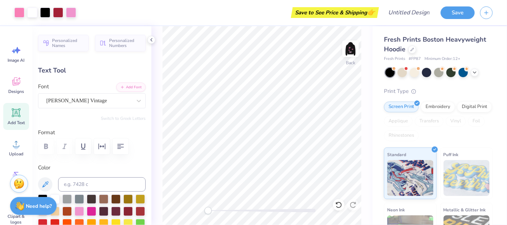
type input "0.0"
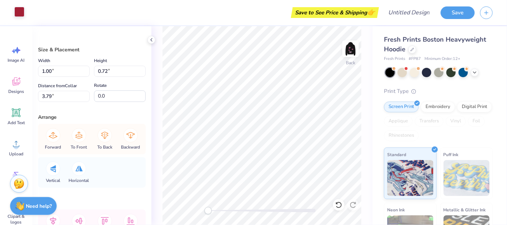
click at [14, 12] on div at bounding box center [19, 12] width 10 height 10
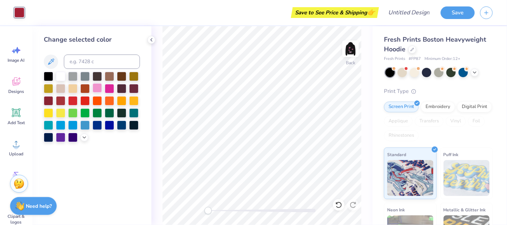
click at [99, 87] on div at bounding box center [97, 87] width 9 height 9
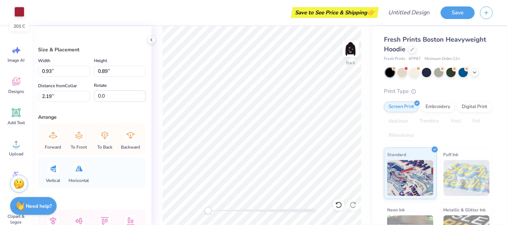
click at [21, 7] on div at bounding box center [19, 12] width 10 height 10
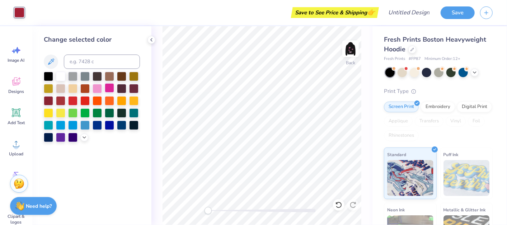
click at [106, 88] on div at bounding box center [109, 87] width 9 height 9
click at [96, 89] on div at bounding box center [97, 87] width 9 height 9
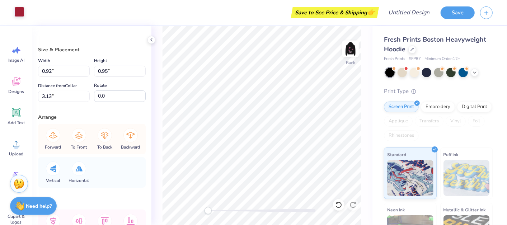
click at [18, 8] on div at bounding box center [19, 12] width 10 height 10
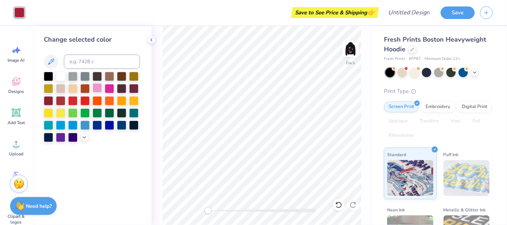
click at [95, 90] on div at bounding box center [97, 87] width 9 height 9
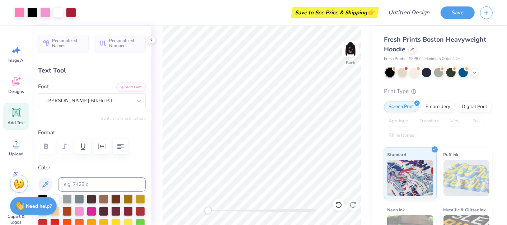
type input "0.0"
type input "6.75"
type input "0.0"
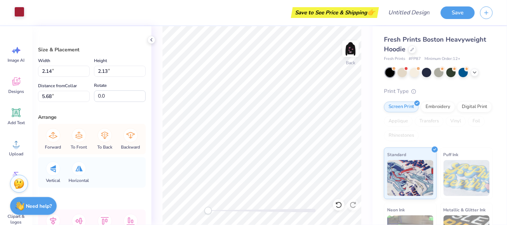
click at [23, 13] on div at bounding box center [19, 12] width 10 height 10
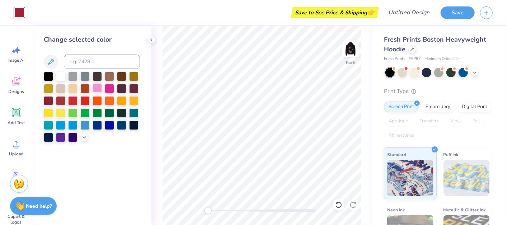
click at [97, 86] on div at bounding box center [97, 87] width 9 height 9
click at [161, 89] on div "Back" at bounding box center [261, 125] width 221 height 199
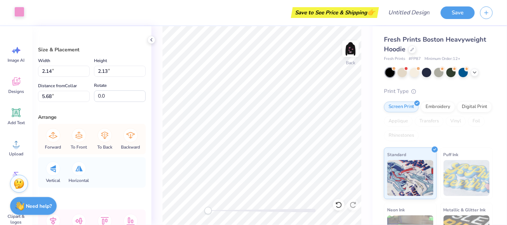
click at [19, 7] on div at bounding box center [19, 12] width 10 height 10
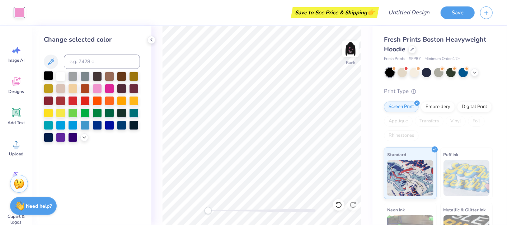
click at [52, 72] on div at bounding box center [48, 75] width 9 height 9
click at [59, 75] on div at bounding box center [60, 75] width 9 height 9
click at [77, 102] on div at bounding box center [72, 99] width 9 height 9
click at [87, 100] on div at bounding box center [84, 99] width 9 height 9
click at [53, 98] on div at bounding box center [48, 99] width 9 height 9
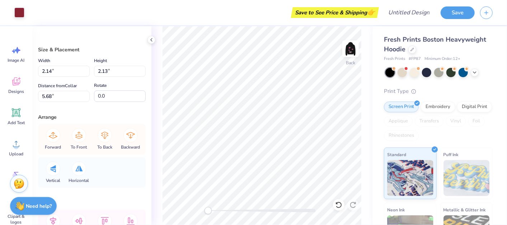
type input "-56.1"
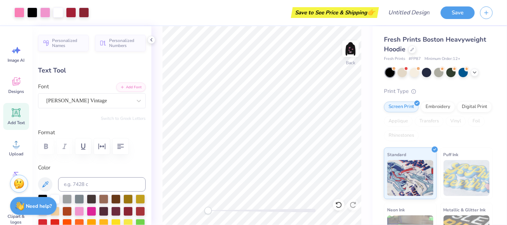
type input "0.0"
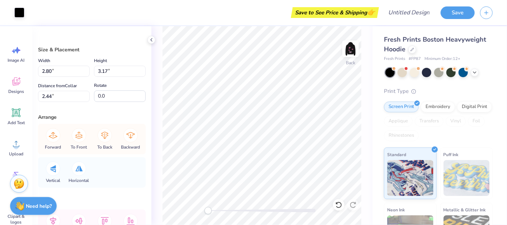
type input "2.89"
type input "3.26"
type input "2.39"
type input "1.00"
type input "0.72"
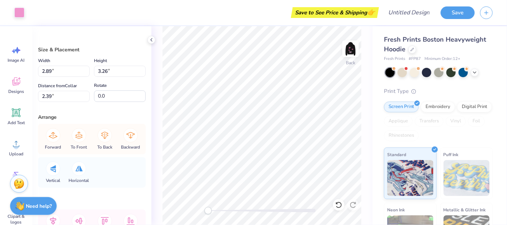
type input "3.79"
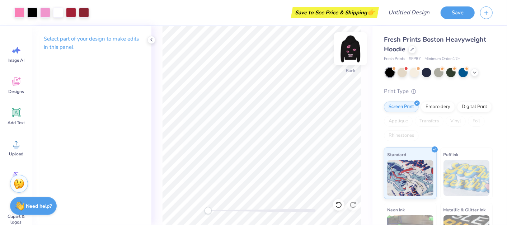
click at [351, 52] on img at bounding box center [350, 48] width 29 height 29
click at [347, 53] on img at bounding box center [350, 48] width 29 height 29
click at [352, 56] on img at bounding box center [350, 48] width 29 height 29
click at [356, 56] on img at bounding box center [350, 48] width 29 height 29
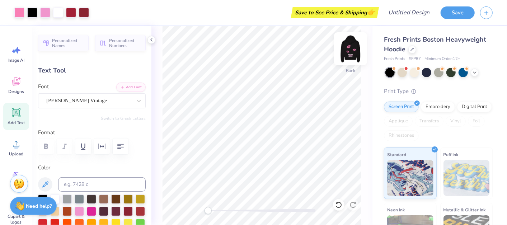
type input "0.0"
click at [352, 47] on img at bounding box center [350, 48] width 29 height 29
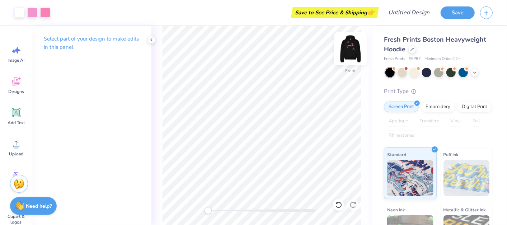
click at [350, 51] on img at bounding box center [350, 48] width 29 height 29
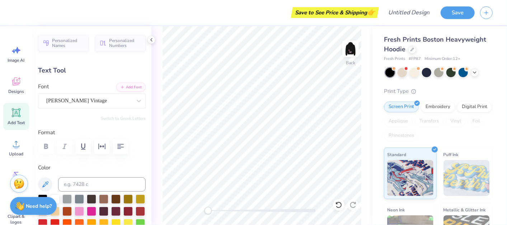
scroll to position [6, 2]
type textarea "DELTA ZETA"
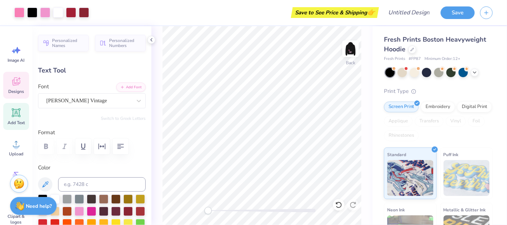
click at [14, 98] on div "Designs" at bounding box center [16, 85] width 26 height 27
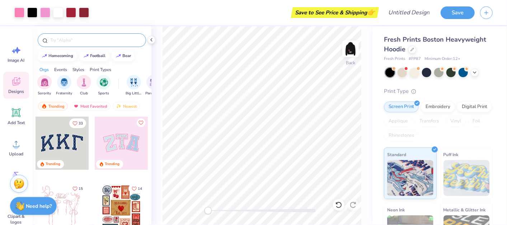
click at [88, 46] on div at bounding box center [92, 40] width 108 height 14
click at [83, 39] on input "text" at bounding box center [96, 40] width 92 height 7
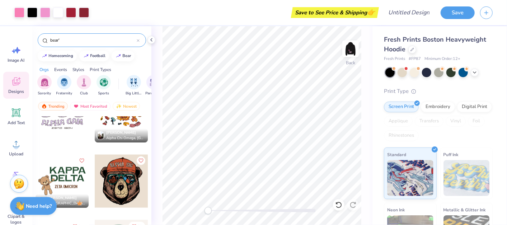
scroll to position [614, 0]
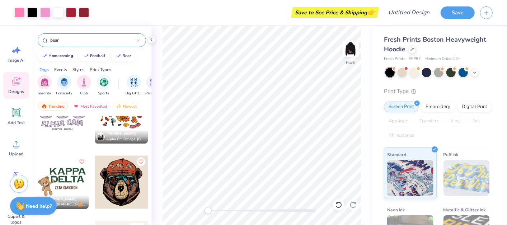
type input "bear'"
click at [71, 188] on div at bounding box center [62, 182] width 53 height 53
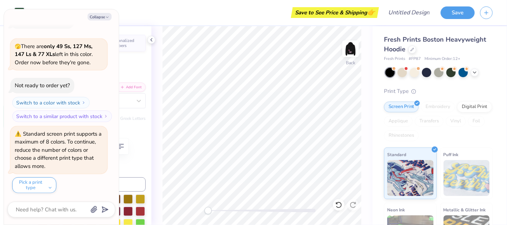
scroll to position [6, 1]
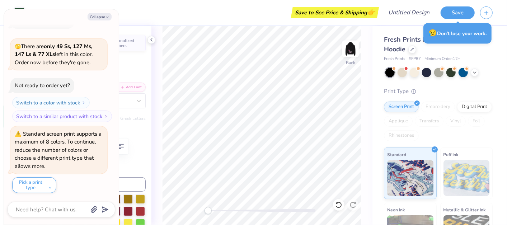
type textarea "x"
type input "9.16"
type input "1.91"
type input "5.05"
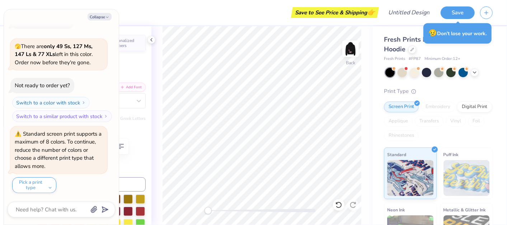
type textarea "x"
type textarea "Ze"
type textarea "x"
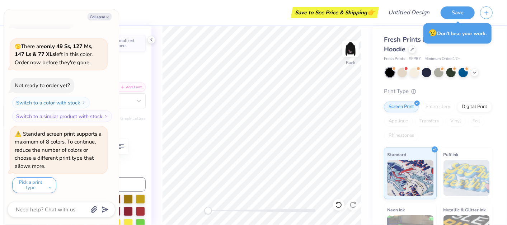
type textarea "Zet"
type textarea "x"
type textarea "Zeta"
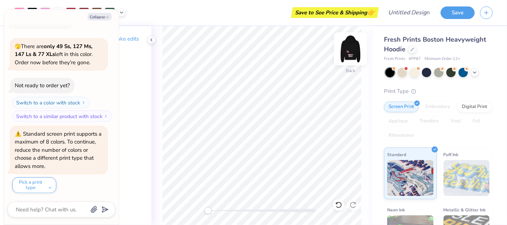
click at [347, 48] on img at bounding box center [350, 48] width 29 height 29
click at [362, 55] on img at bounding box center [350, 48] width 29 height 29
click at [150, 37] on icon at bounding box center [152, 40] width 6 height 6
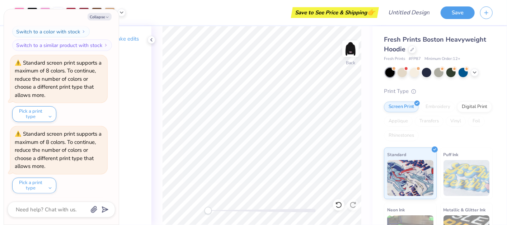
scroll to position [159, 0]
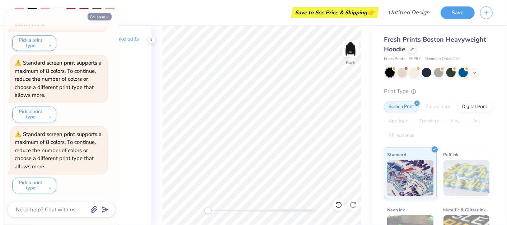
click at [98, 15] on button "Collapse" at bounding box center [100, 17] width 24 height 8
type textarea "x"
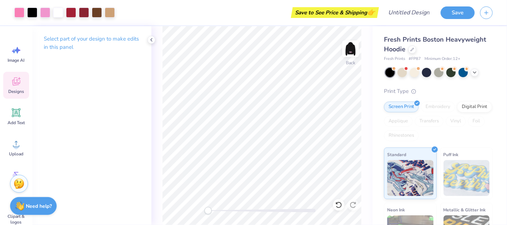
click at [21, 94] on span "Designs" at bounding box center [16, 92] width 16 height 6
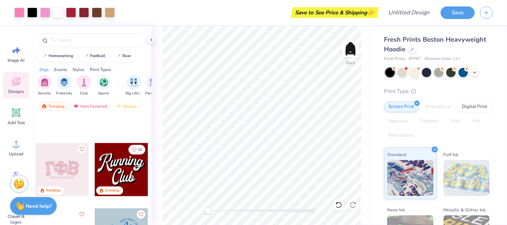
scroll to position [877, 0]
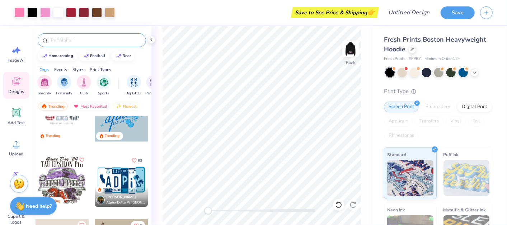
click at [118, 38] on input "text" at bounding box center [96, 40] width 92 height 7
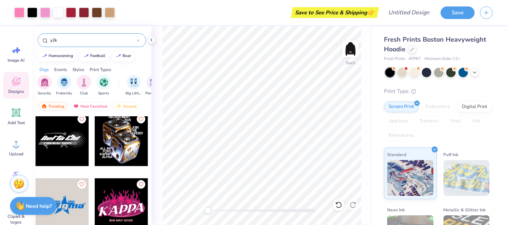
scroll to position [389, 0]
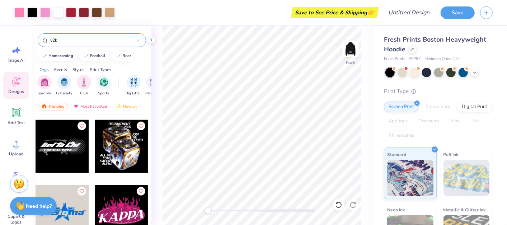
type input "y2k"
click at [119, 148] on div at bounding box center [121, 146] width 53 height 53
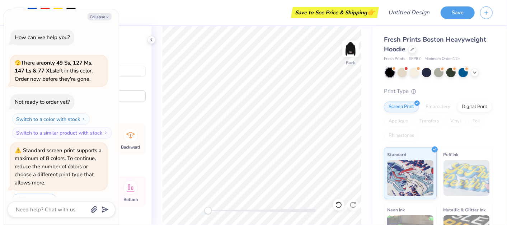
scroll to position [230, 0]
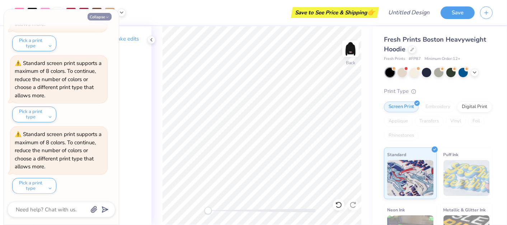
click at [94, 14] on button "Collapse" at bounding box center [100, 17] width 24 height 8
type textarea "x"
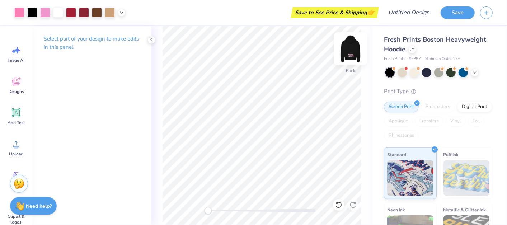
click at [356, 46] on img at bounding box center [350, 48] width 29 height 29
click at [151, 36] on div at bounding box center [151, 40] width 8 height 8
